Goal: Navigation & Orientation: Go to known website

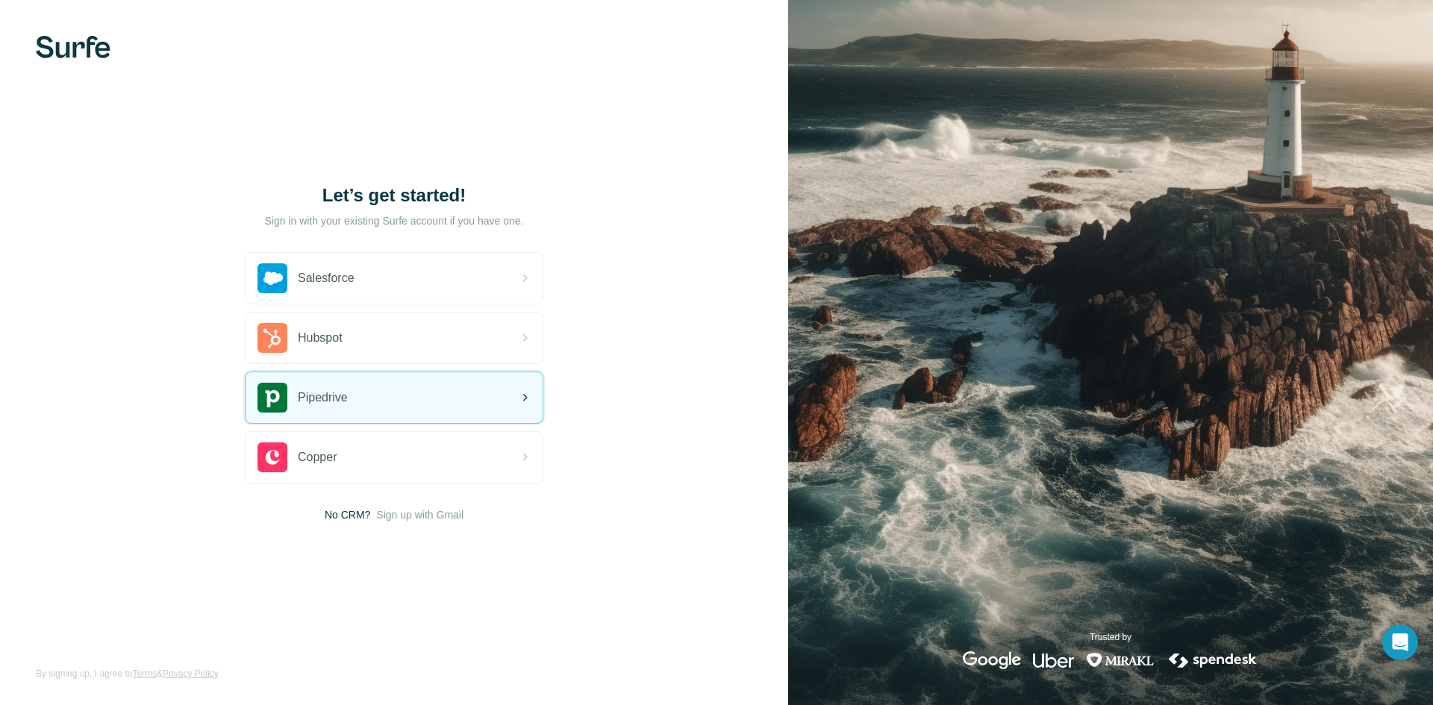
click at [327, 401] on span "Pipedrive" at bounding box center [323, 398] width 50 height 18
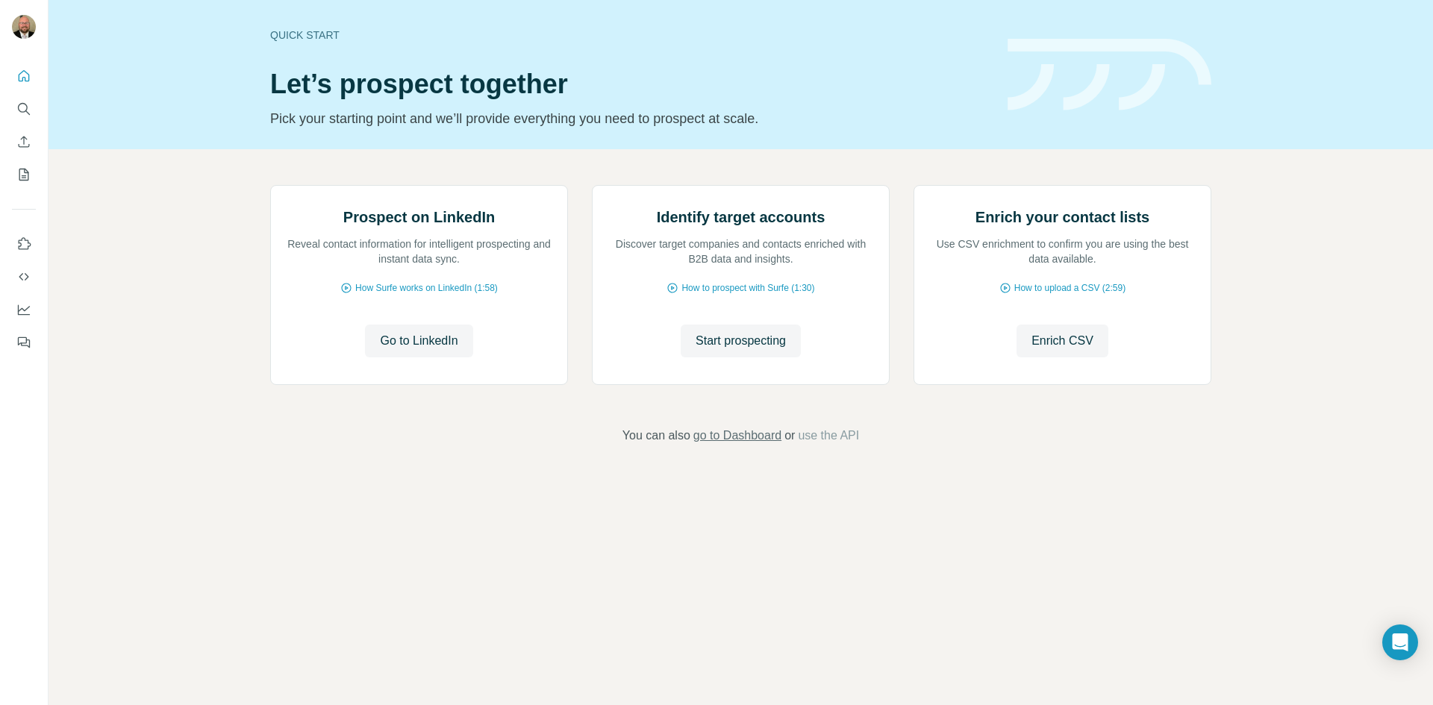
click at [746, 445] on span "go to Dashboard" at bounding box center [737, 436] width 88 height 18
click at [418, 350] on span "Go to LinkedIn" at bounding box center [419, 341] width 78 height 18
click at [446, 295] on span "How Surfe works on LinkedIn (1:58)" at bounding box center [426, 287] width 143 height 13
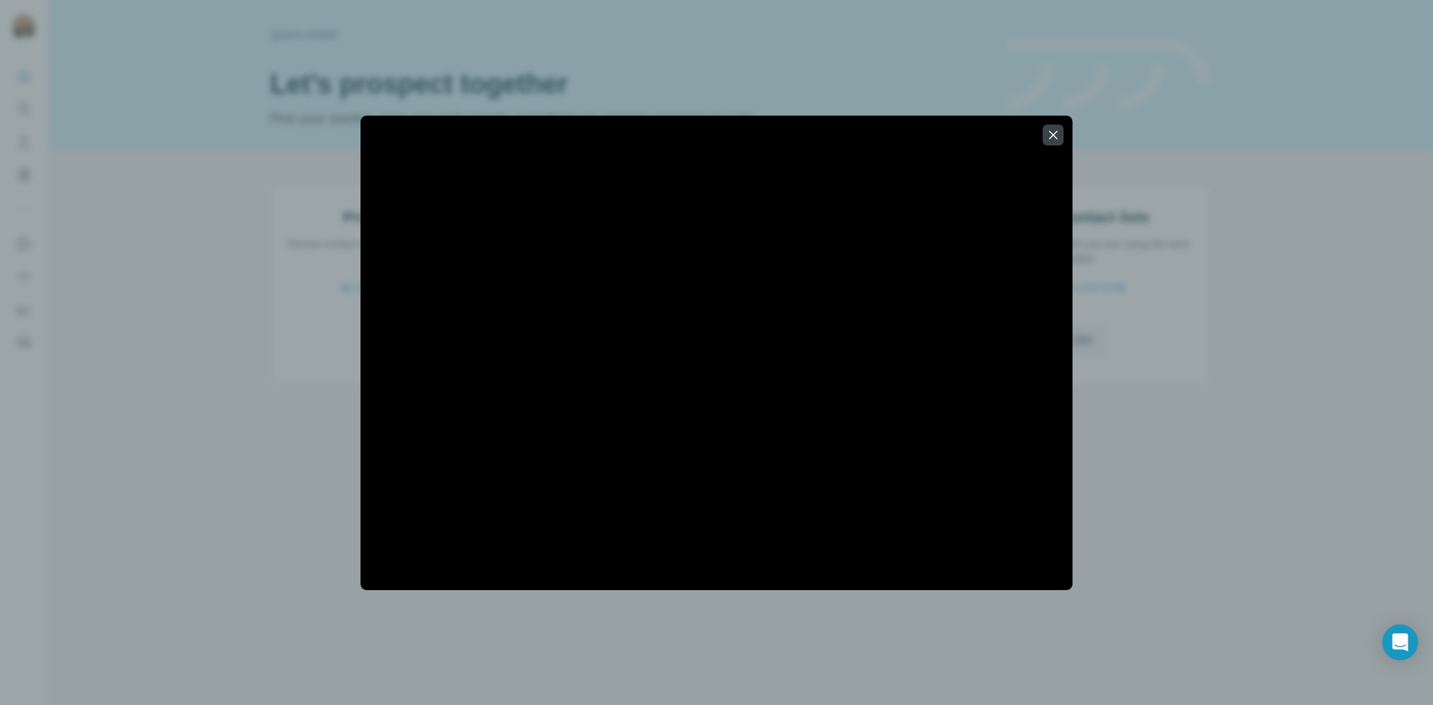
click at [1053, 128] on icon "button" at bounding box center [1052, 135] width 15 height 15
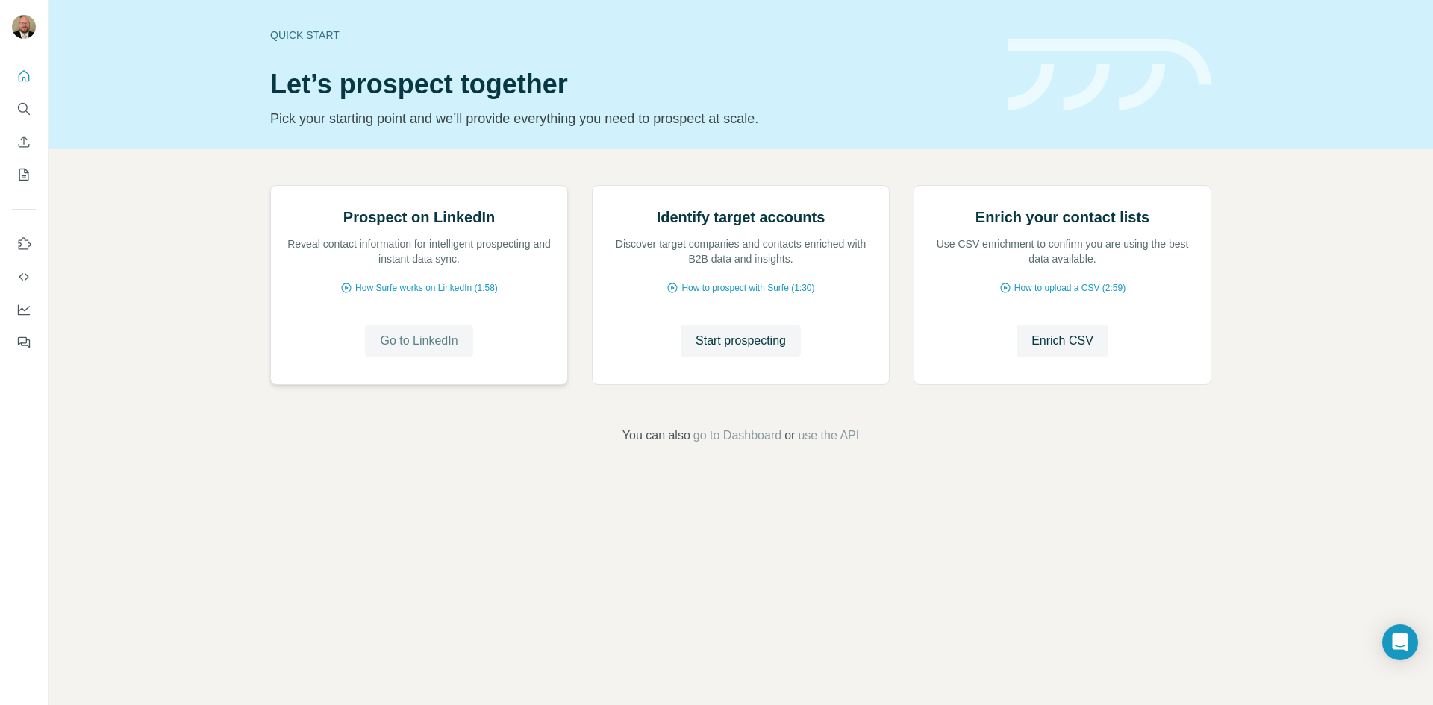
click at [411, 350] on span "Go to LinkedIn" at bounding box center [419, 341] width 78 height 18
